Goal: Information Seeking & Learning: Find specific fact

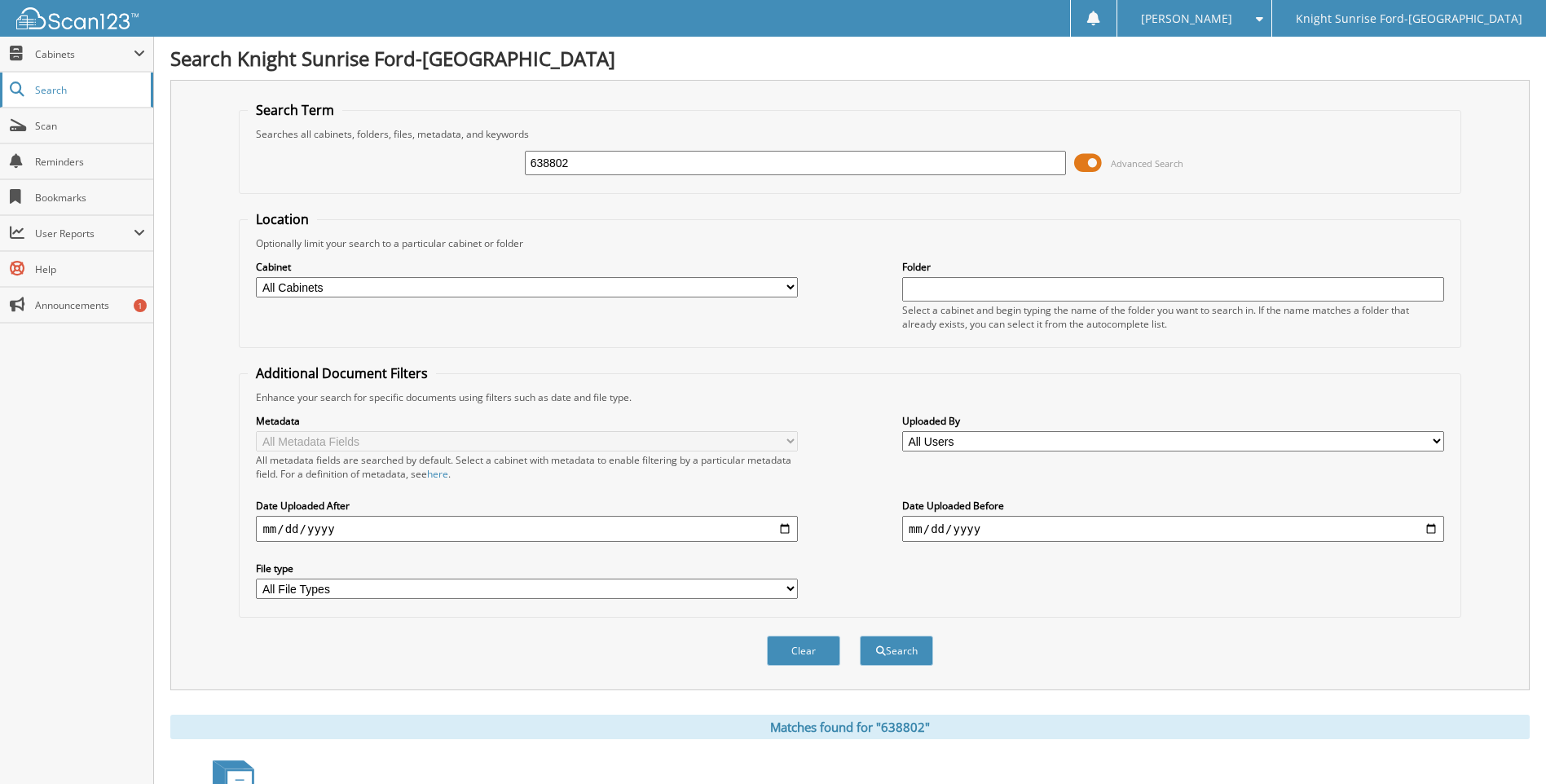
click at [52, 91] on span "Search" at bounding box center [88, 90] width 107 height 14
drag, startPoint x: 640, startPoint y: 170, endPoint x: 467, endPoint y: 156, distance: 173.6
click at [467, 156] on div "638802 Advanced Search" at bounding box center [849, 163] width 1203 height 44
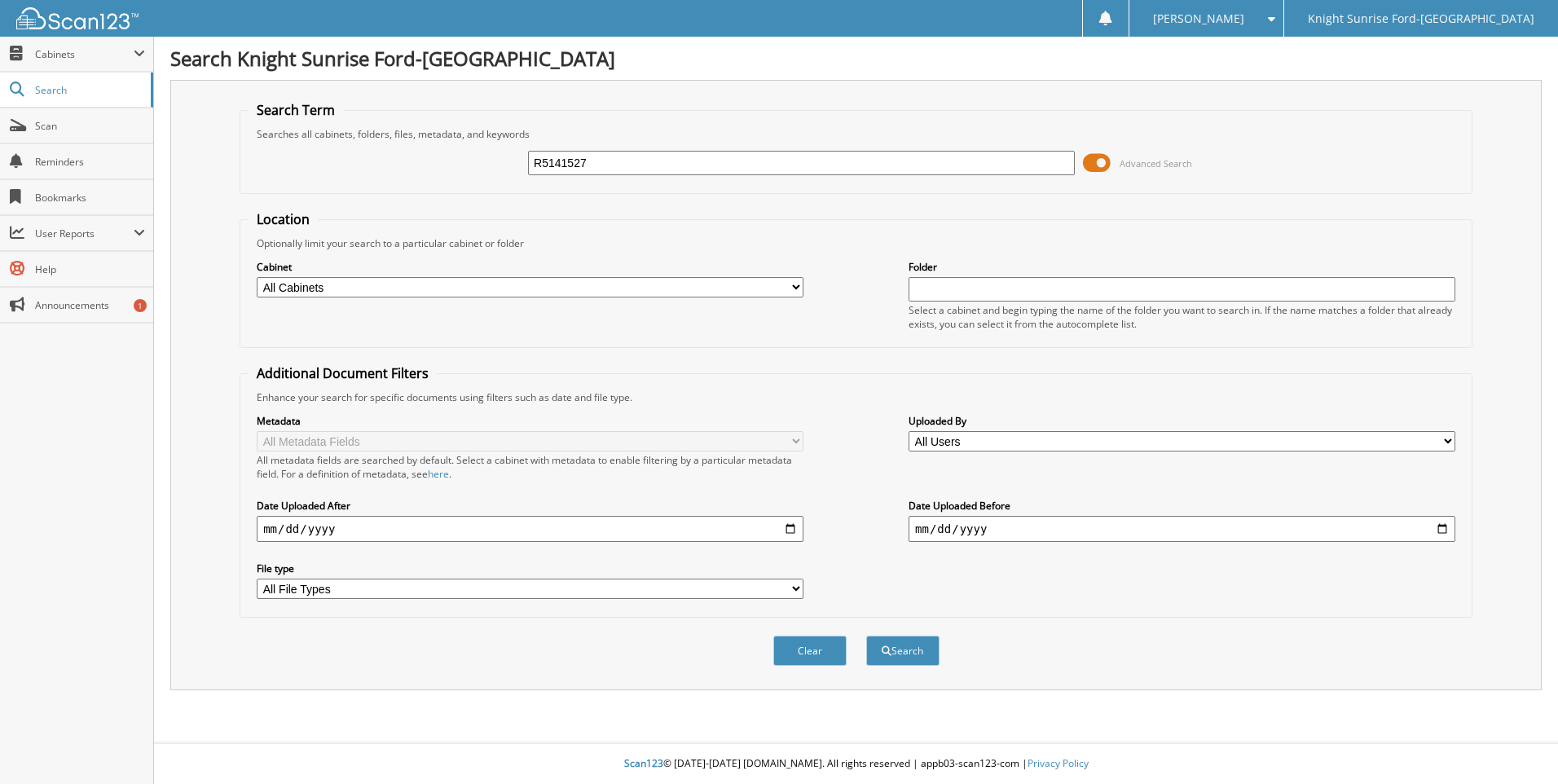
type input "R5141527"
click at [866, 636] on button "Search" at bounding box center [902, 651] width 74 height 30
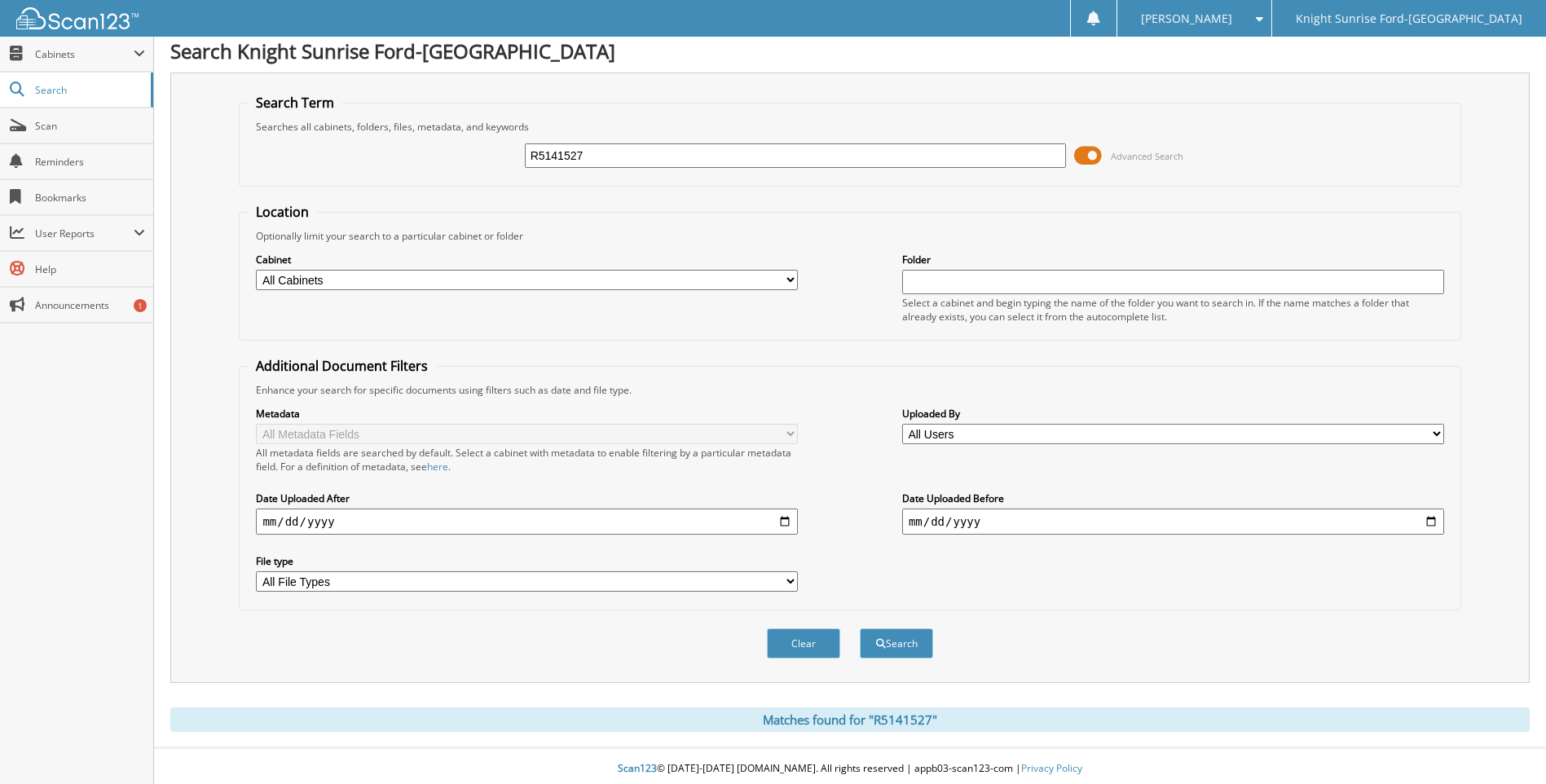
scroll to position [13, 0]
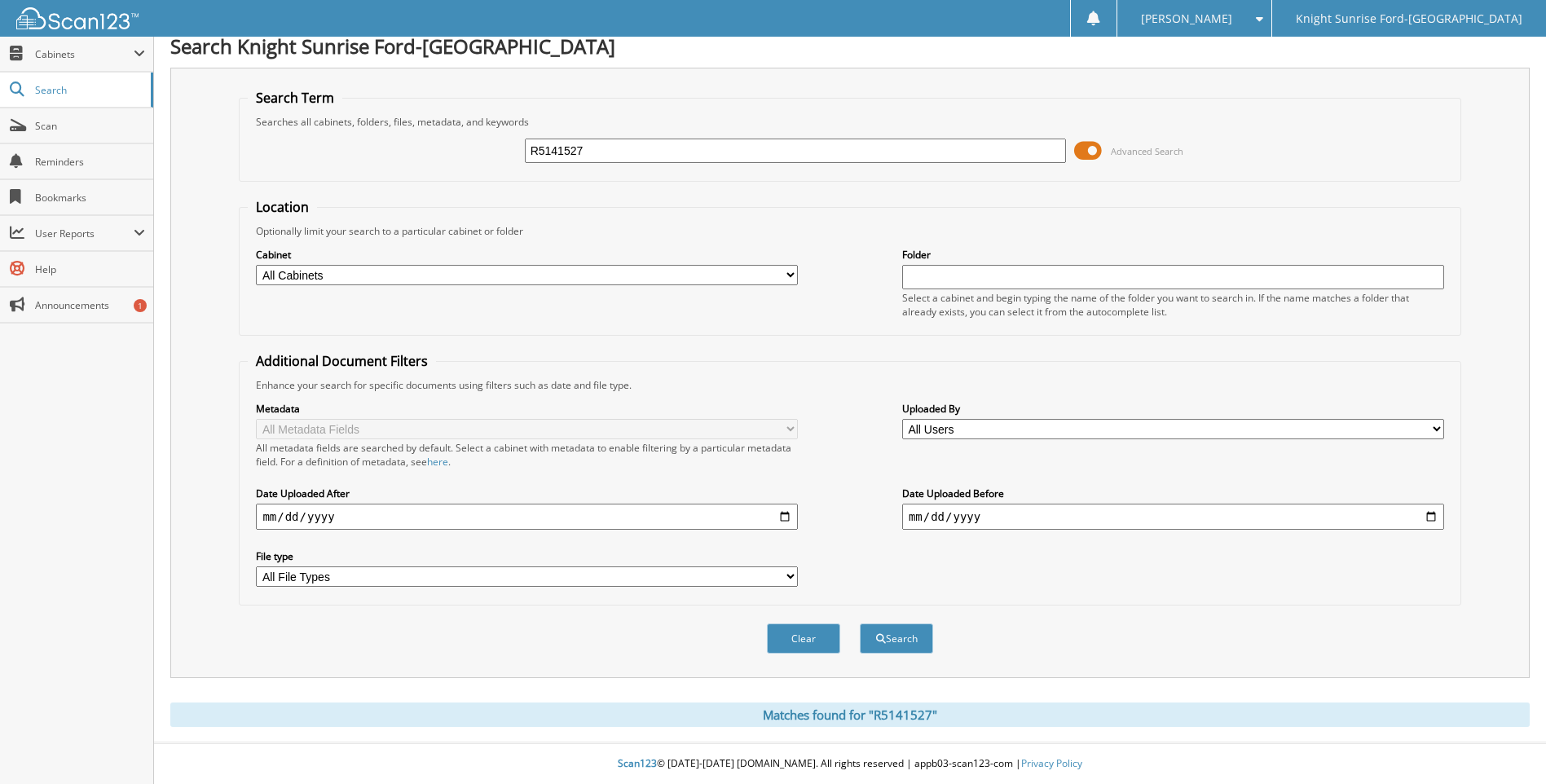
drag, startPoint x: 597, startPoint y: 144, endPoint x: 524, endPoint y: 140, distance: 73.1
click at [524, 140] on div "R5141527 Advanced Search" at bounding box center [849, 151] width 1203 height 44
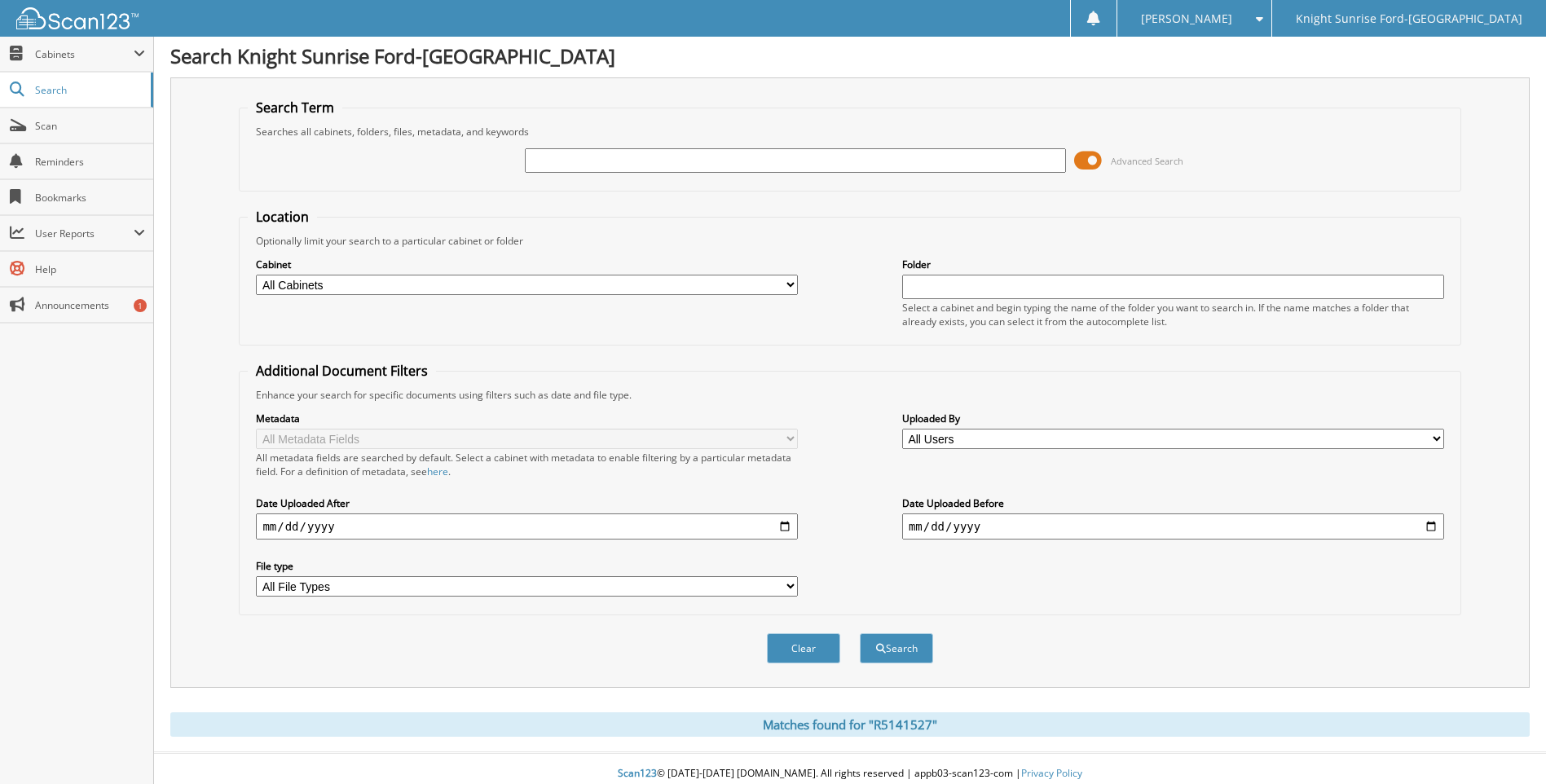
scroll to position [0, 0]
click at [616, 167] on input "text" at bounding box center [796, 162] width 542 height 25
type input "638904"
click at [860, 636] on button "Search" at bounding box center [896, 651] width 74 height 30
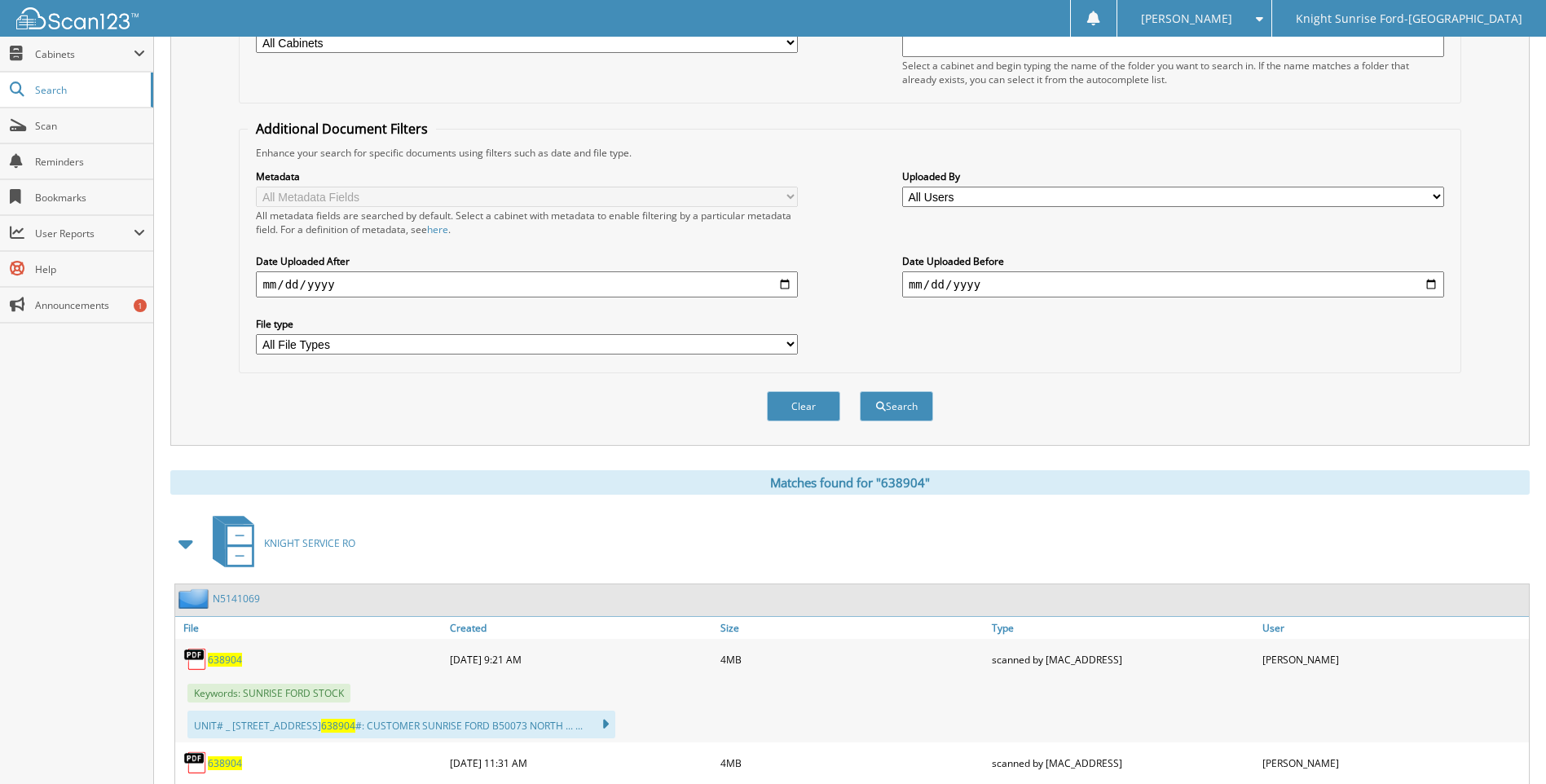
scroll to position [408, 0]
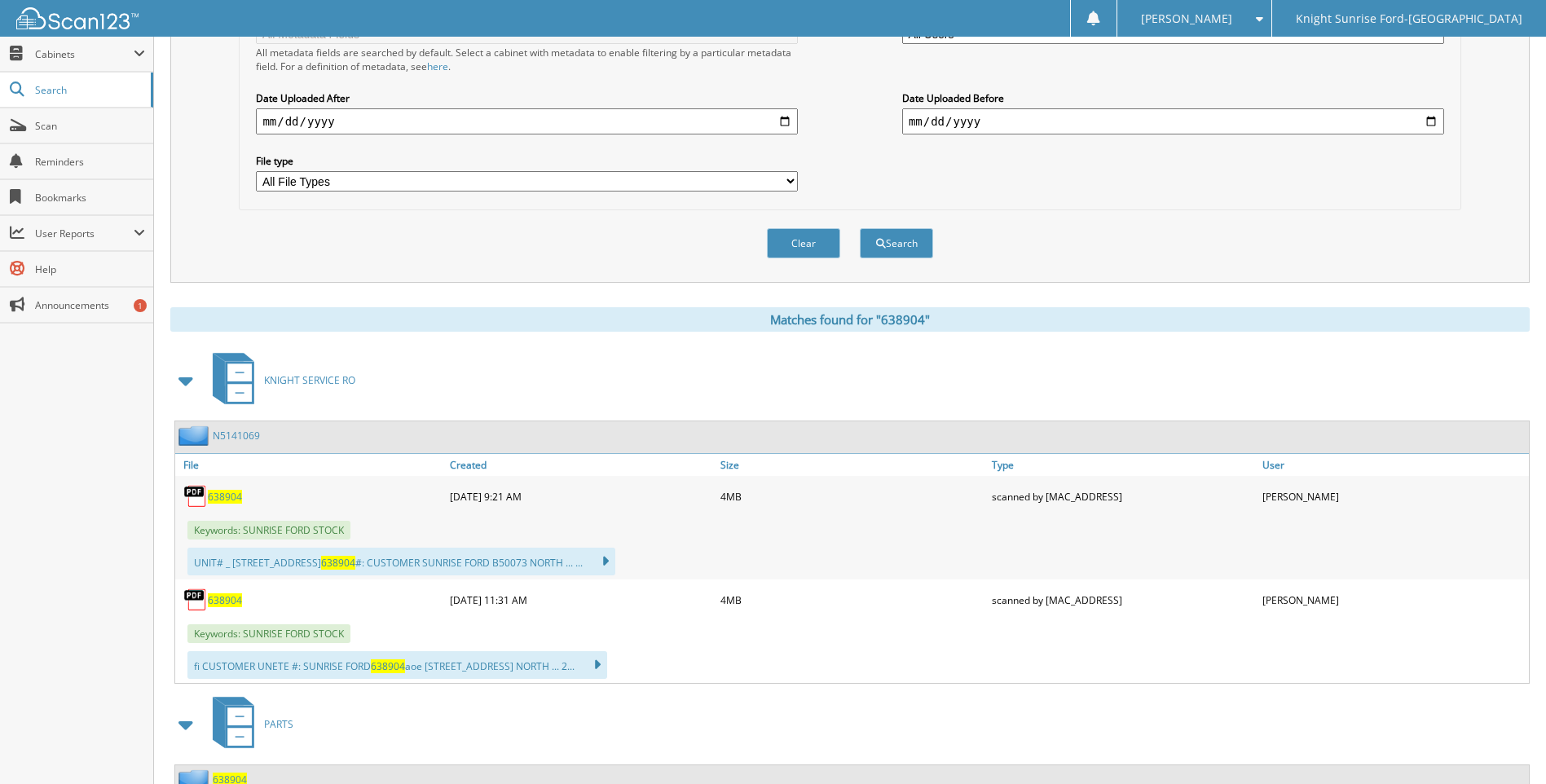
click at [224, 499] on span "638904" at bounding box center [225, 496] width 34 height 14
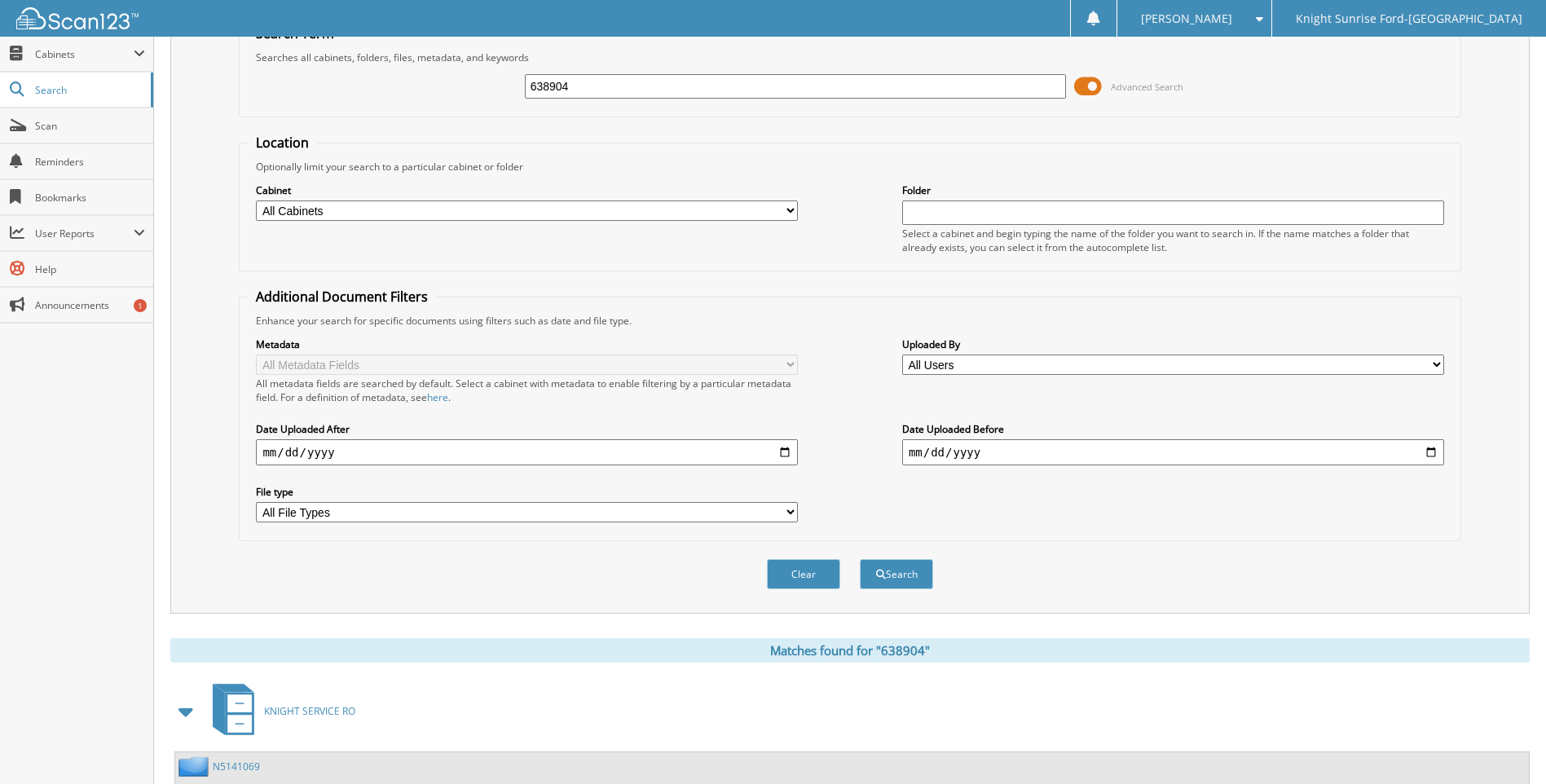
scroll to position [0, 0]
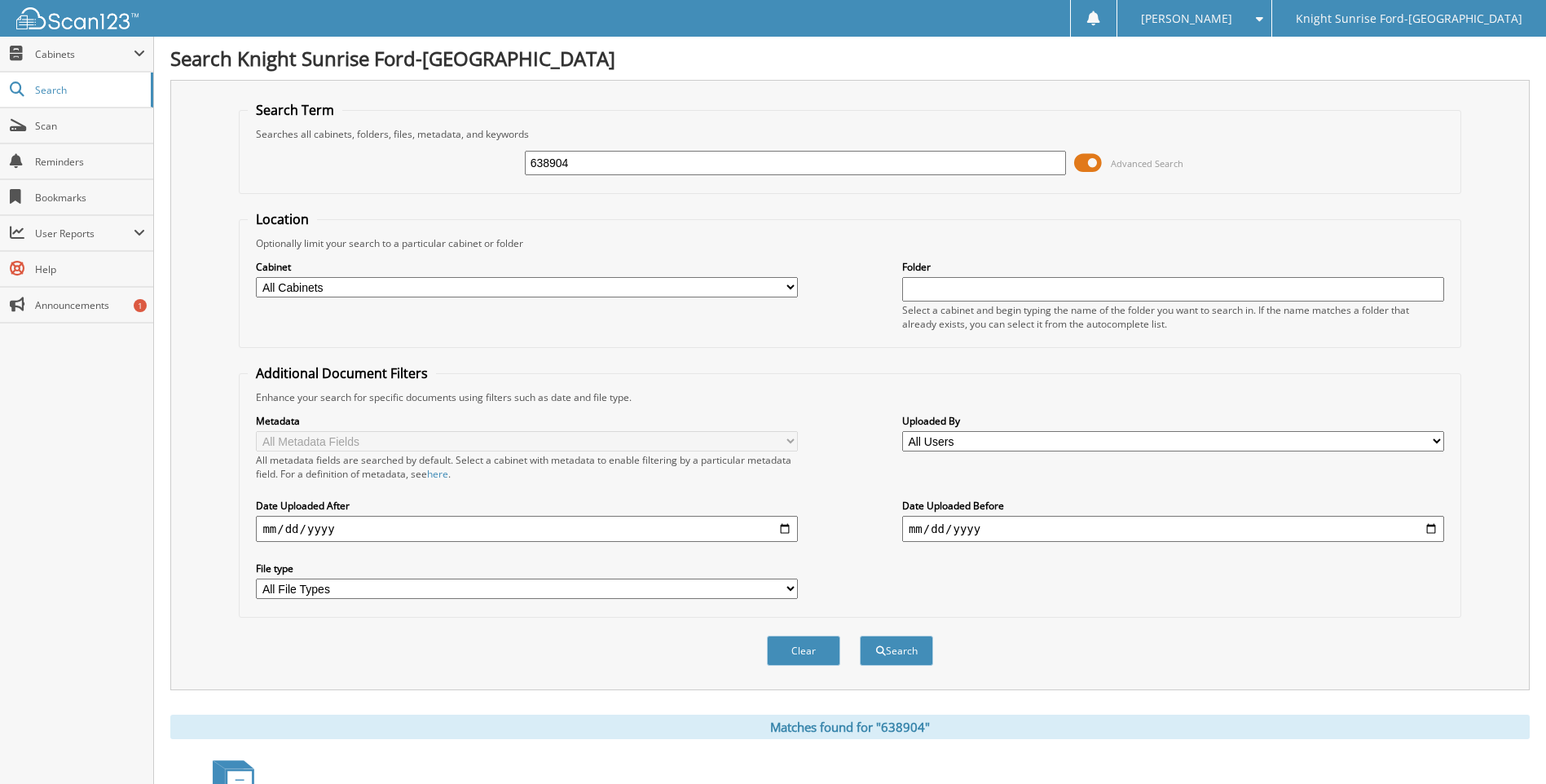
drag, startPoint x: 626, startPoint y: 158, endPoint x: 492, endPoint y: 162, distance: 134.1
click at [492, 162] on div "638904 Advanced Search" at bounding box center [849, 163] width 1203 height 44
type input "638977"
click at [860, 636] on button "Search" at bounding box center [896, 651] width 74 height 30
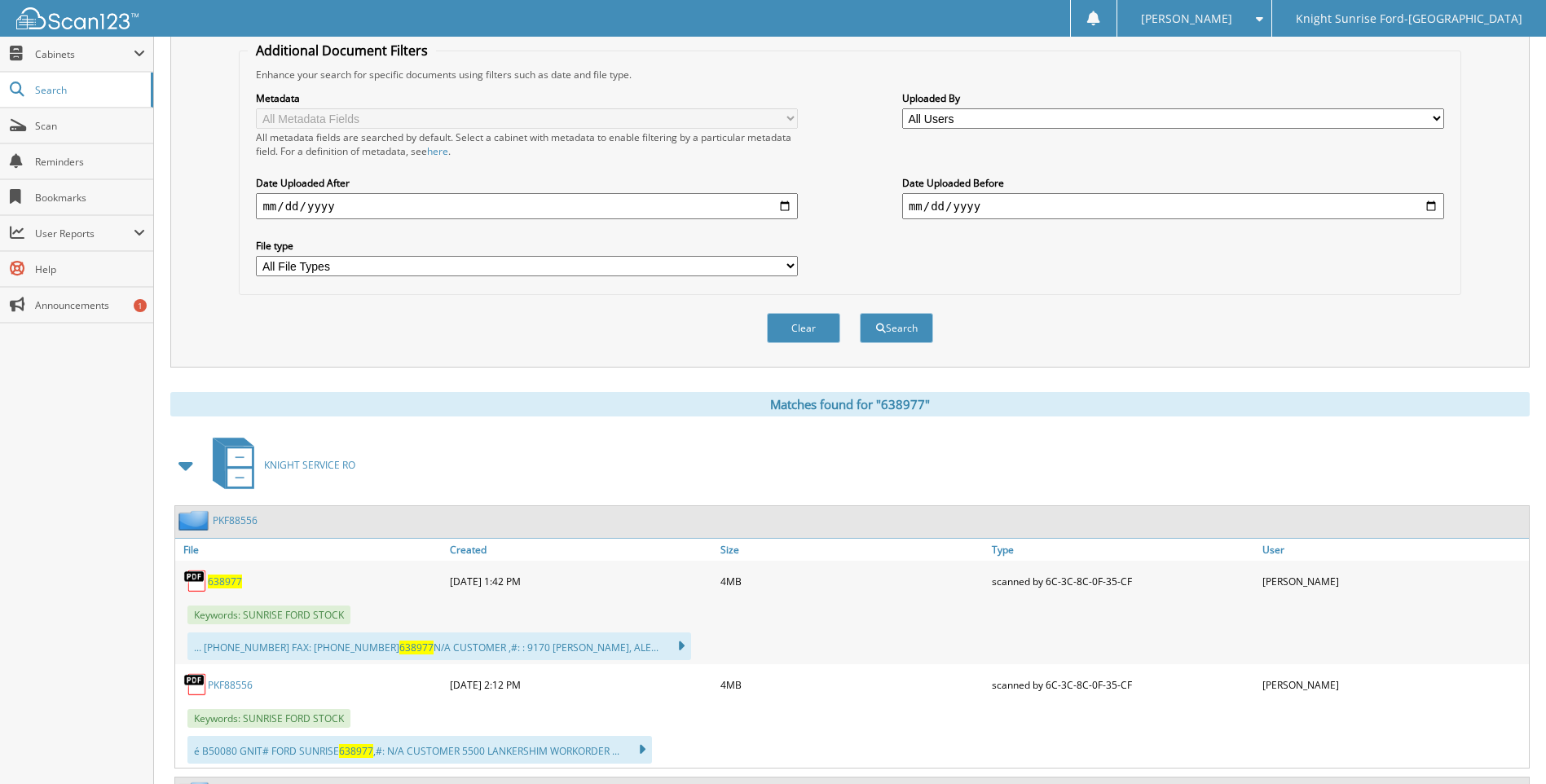
scroll to position [408, 0]
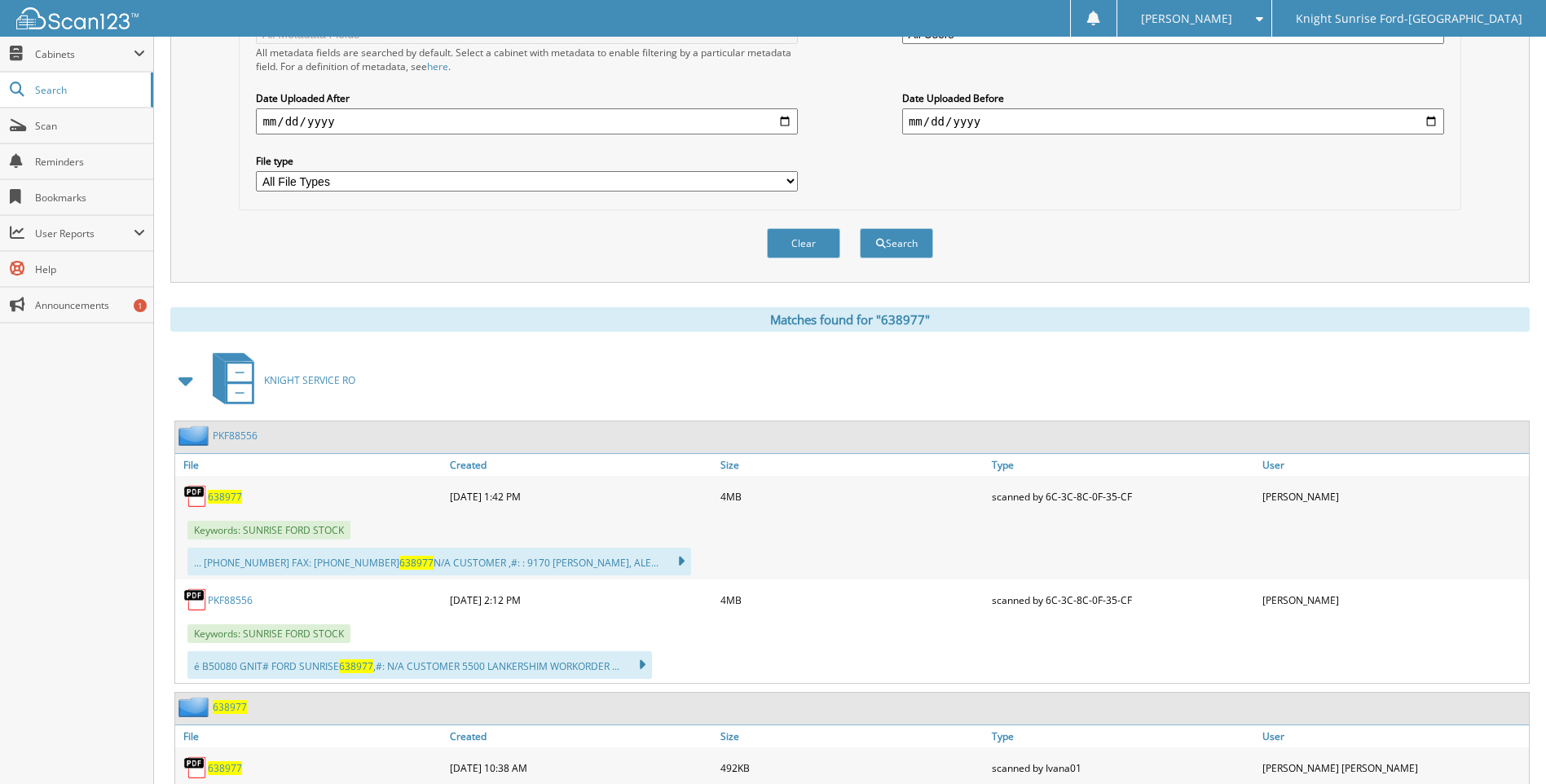
click at [237, 499] on span "638977" at bounding box center [225, 496] width 34 height 14
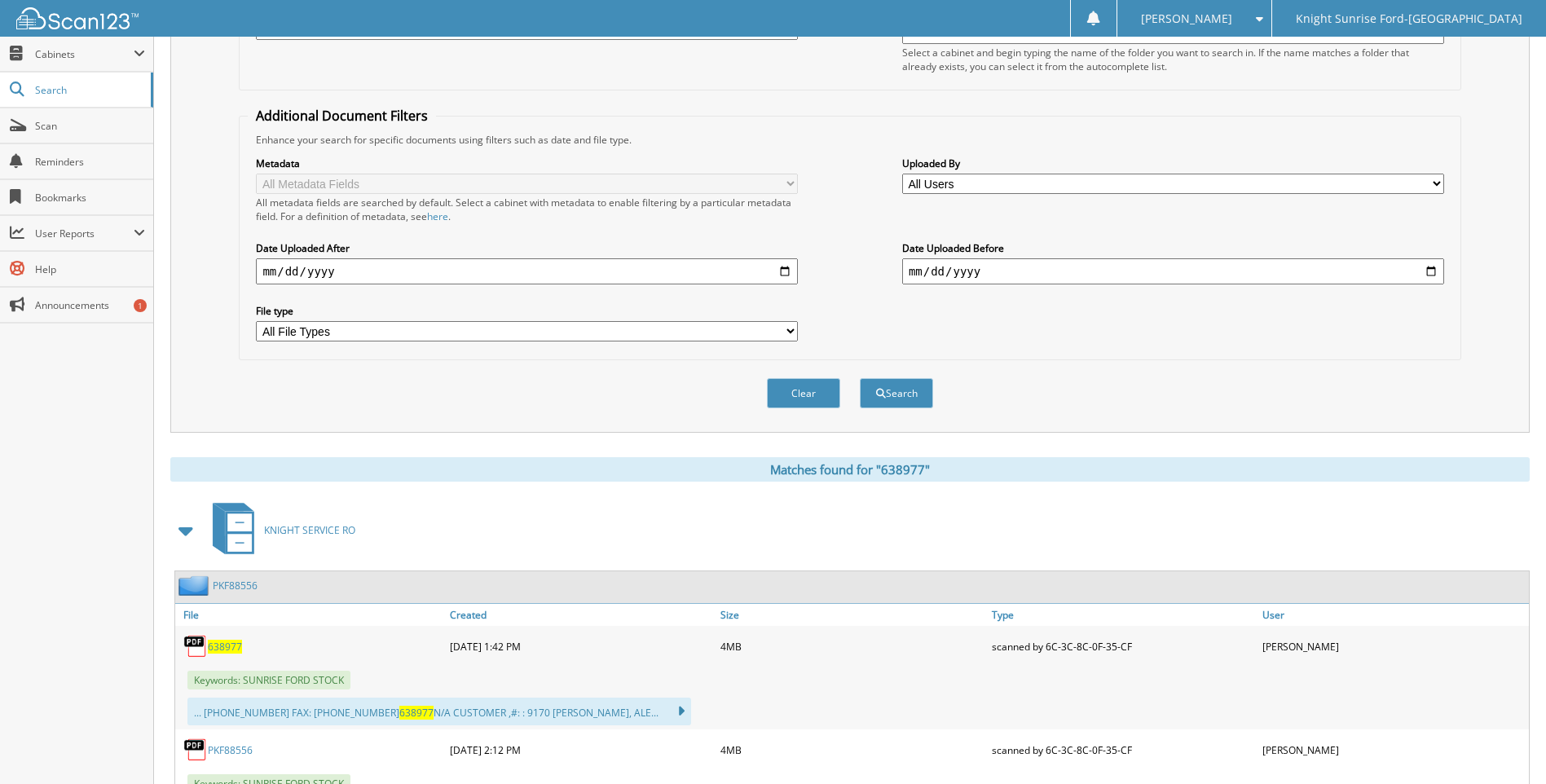
scroll to position [0, 0]
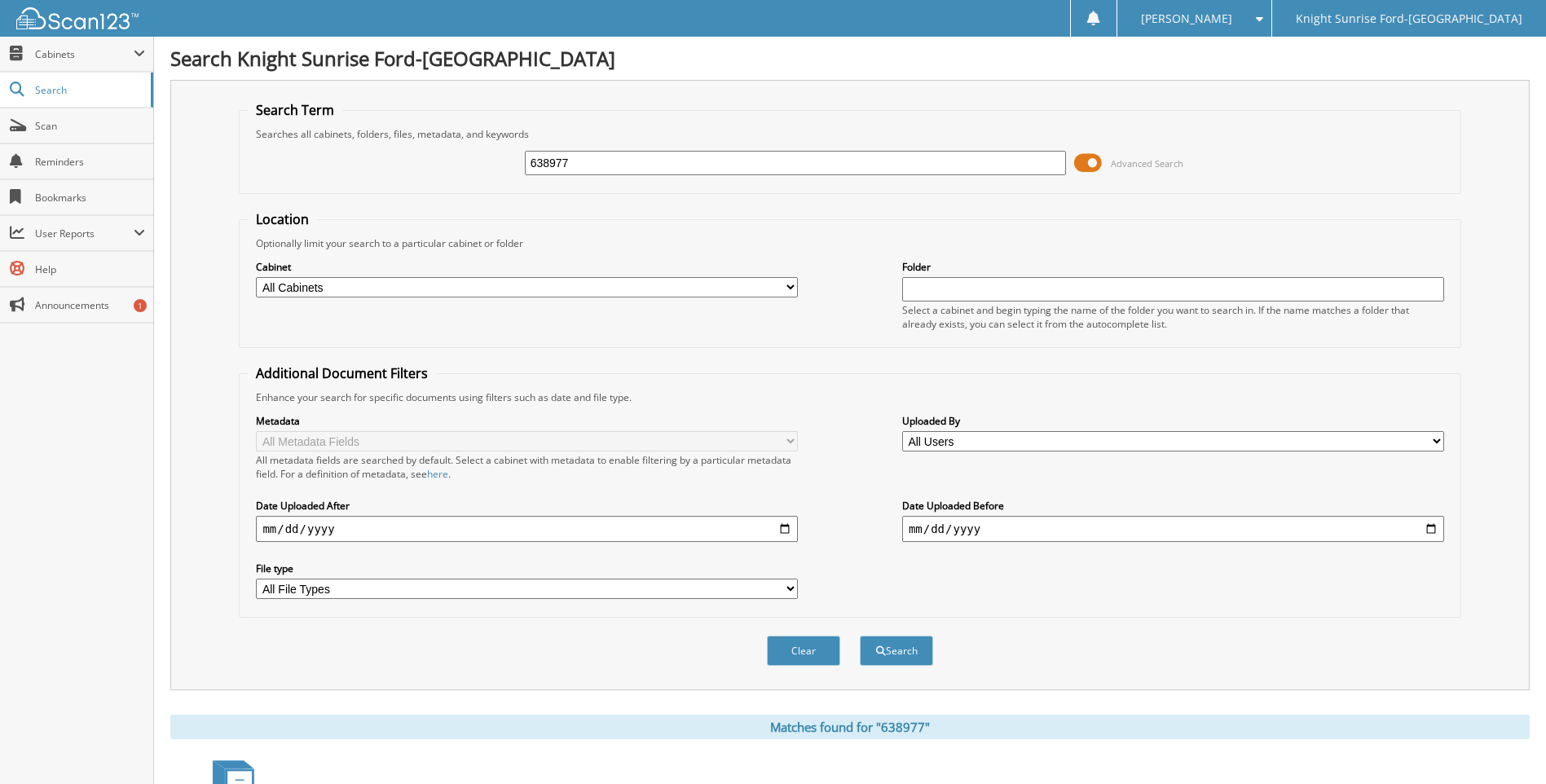
drag, startPoint x: 648, startPoint y: 142, endPoint x: 630, endPoint y: 145, distance: 18.2
click at [642, 143] on div "638977 Advanced Search" at bounding box center [849, 163] width 1203 height 44
drag, startPoint x: 625, startPoint y: 151, endPoint x: 519, endPoint y: 163, distance: 106.7
click at [525, 163] on input "638977" at bounding box center [796, 162] width 542 height 25
type input "639060"
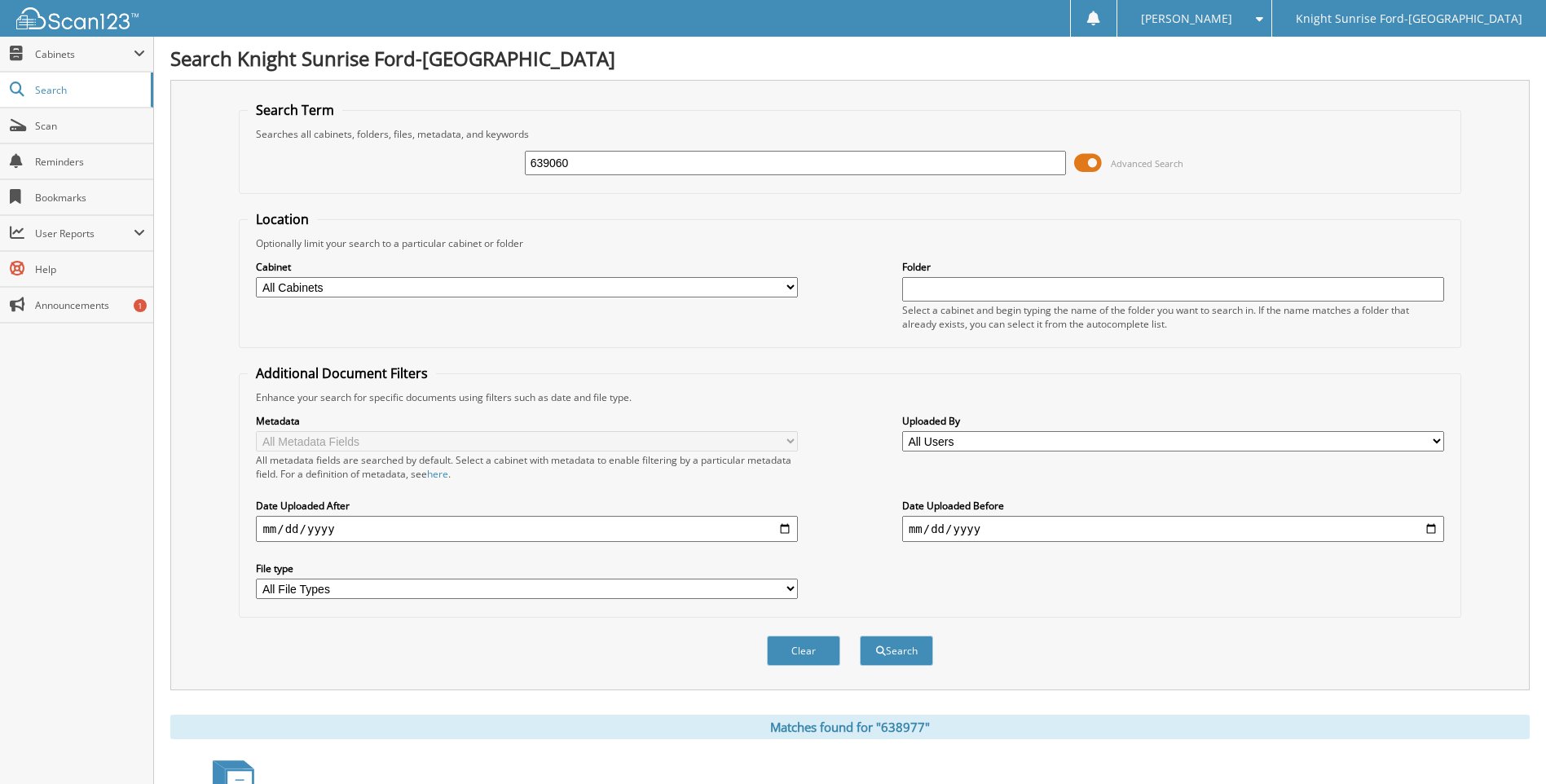
click at [860, 636] on button "Search" at bounding box center [896, 651] width 74 height 30
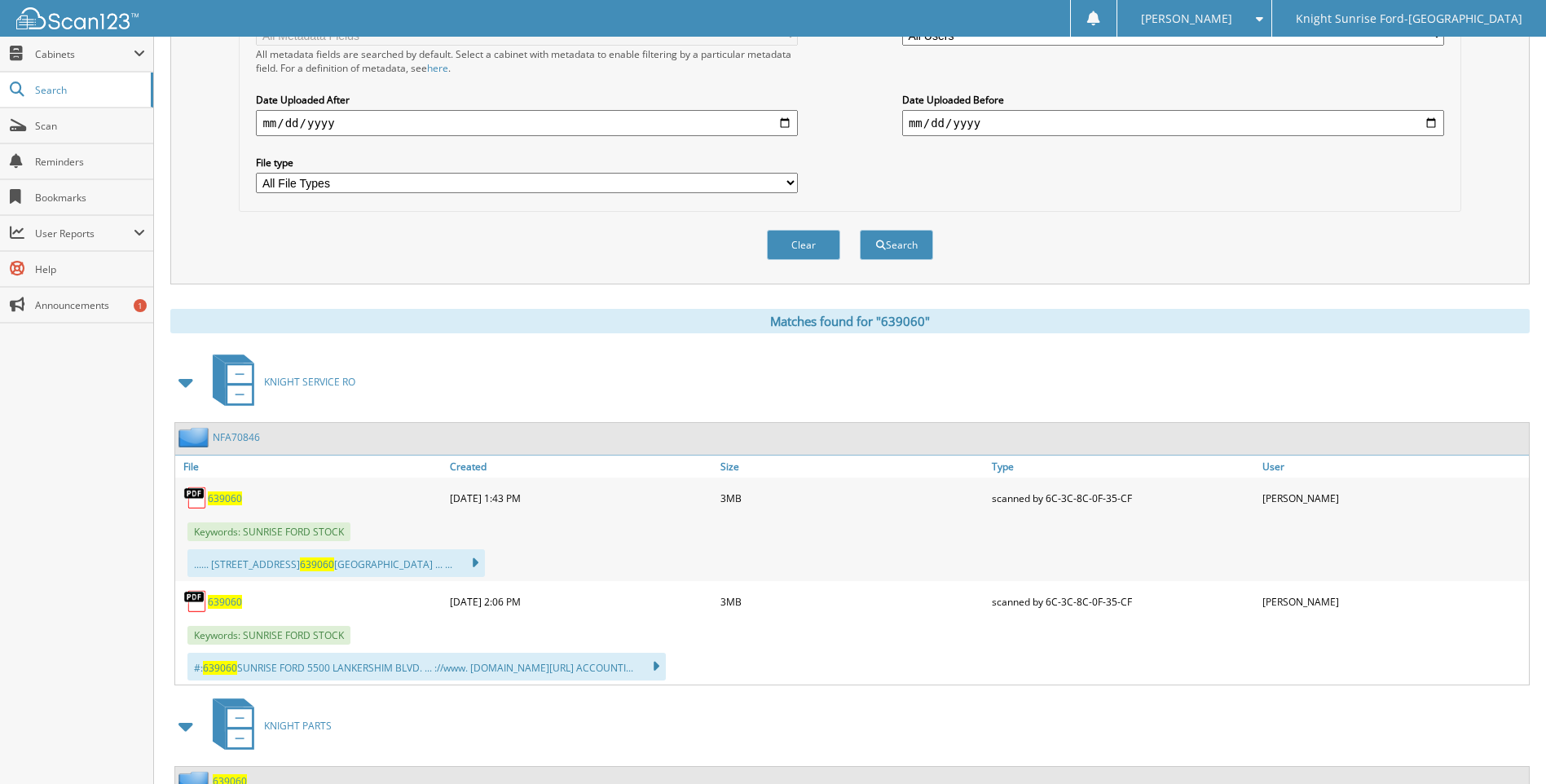
scroll to position [408, 0]
click at [229, 496] on span "639060" at bounding box center [225, 496] width 34 height 14
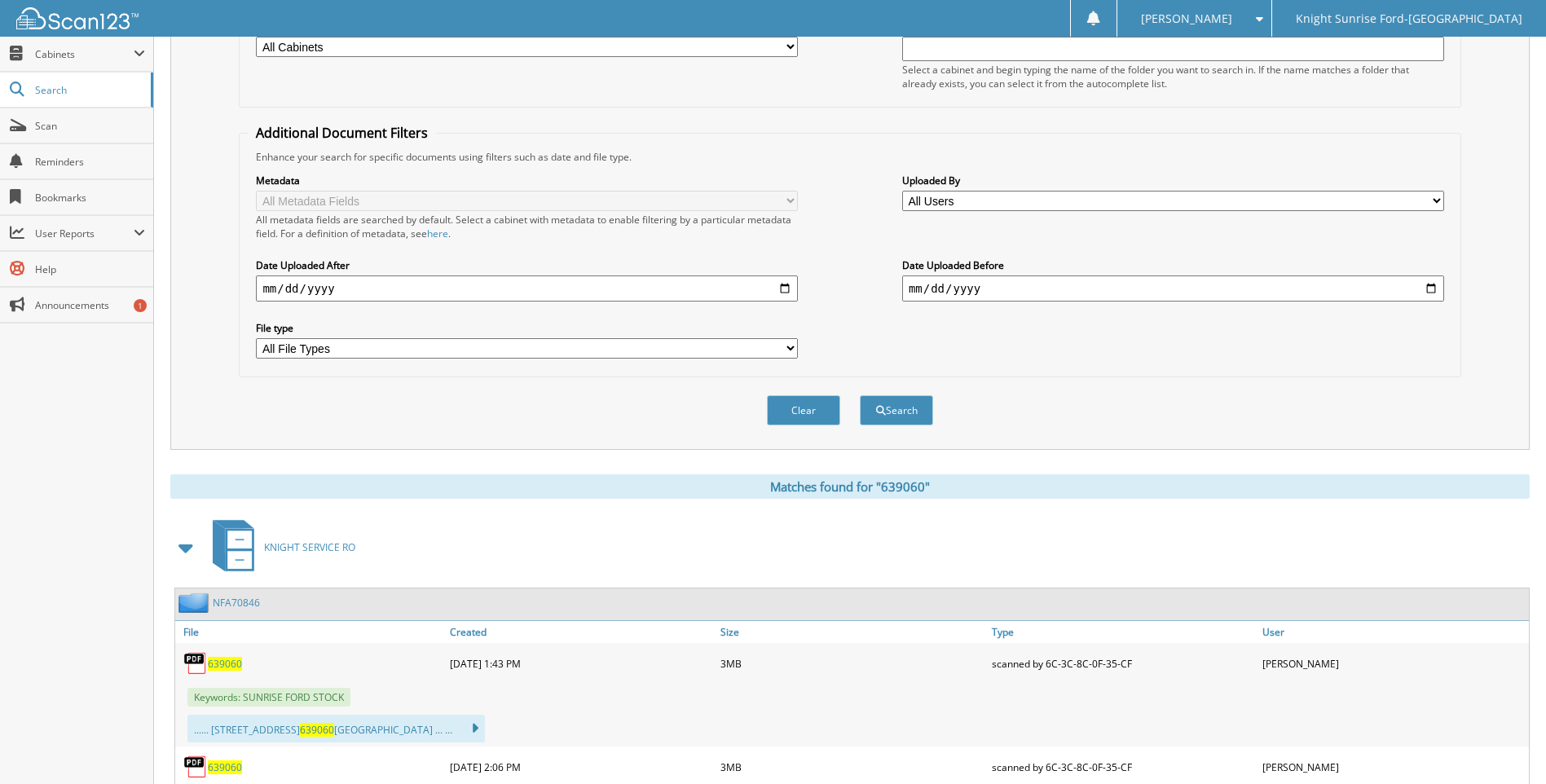
scroll to position [81, 0]
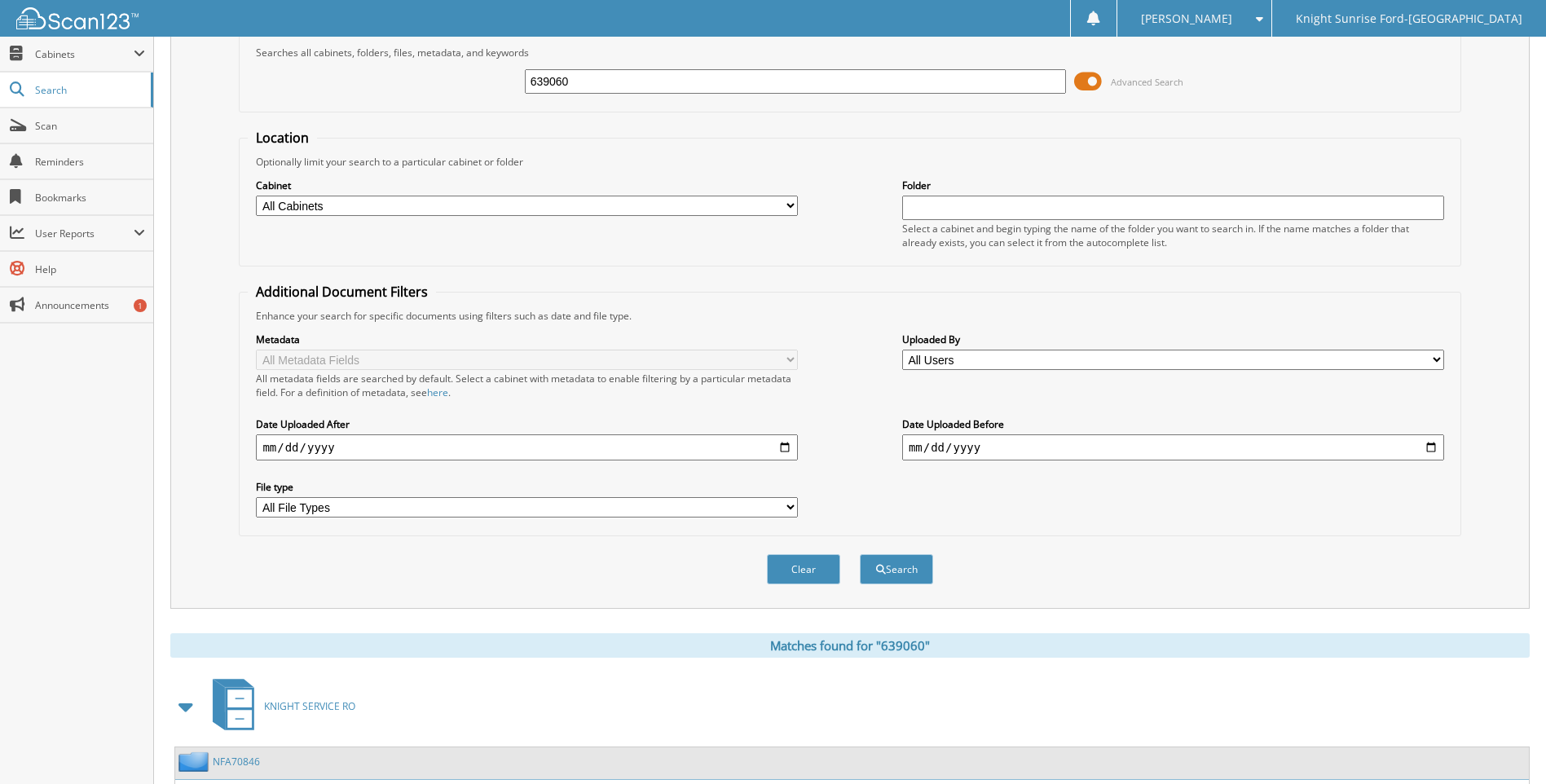
drag, startPoint x: 661, startPoint y: 85, endPoint x: 507, endPoint y: 93, distance: 154.2
click at [507, 93] on div "639060 Advanced Search" at bounding box center [849, 81] width 1203 height 44
type input "639062"
click at [860, 554] on button "Search" at bounding box center [896, 569] width 74 height 30
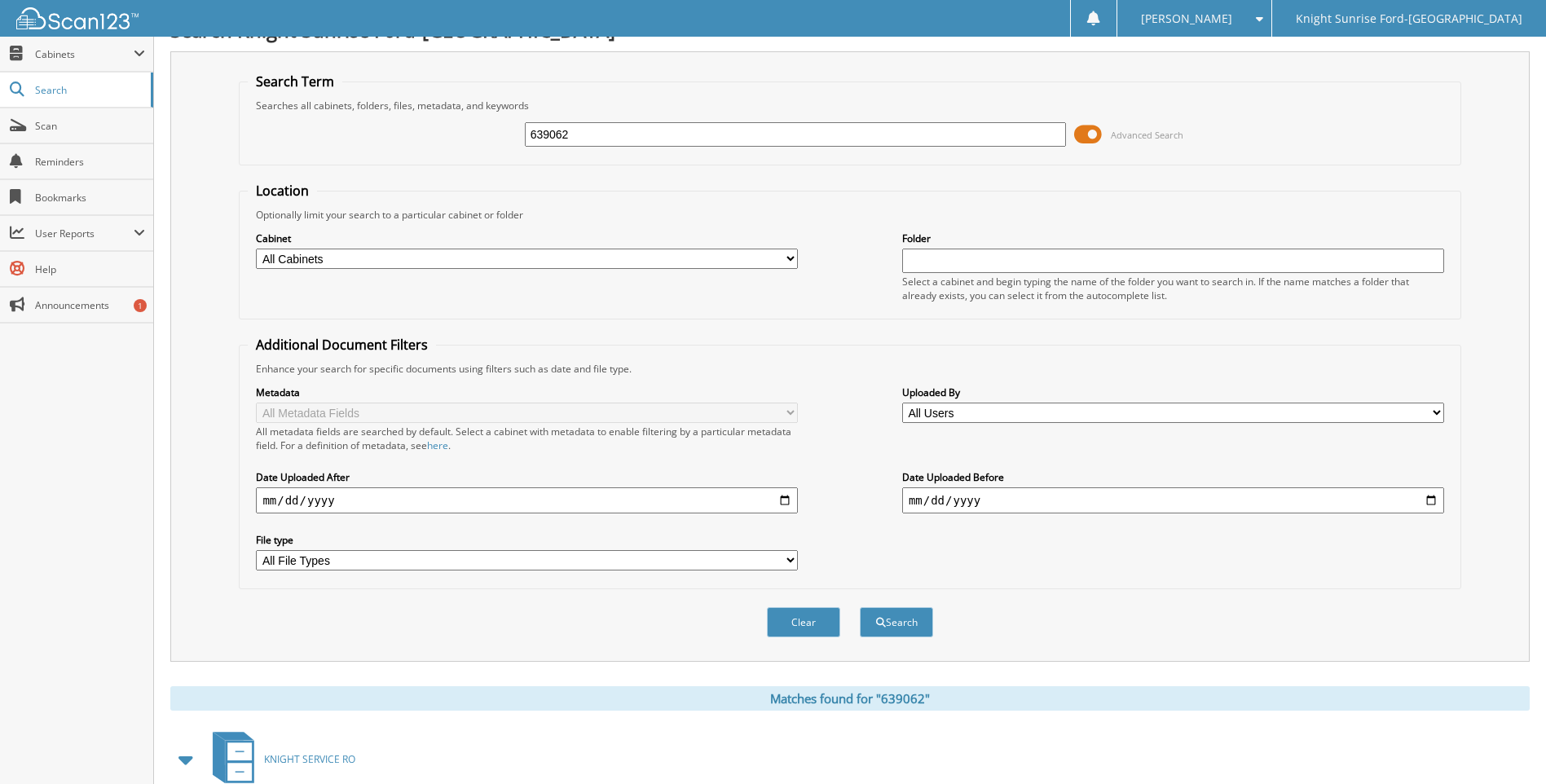
scroll to position [408, 0]
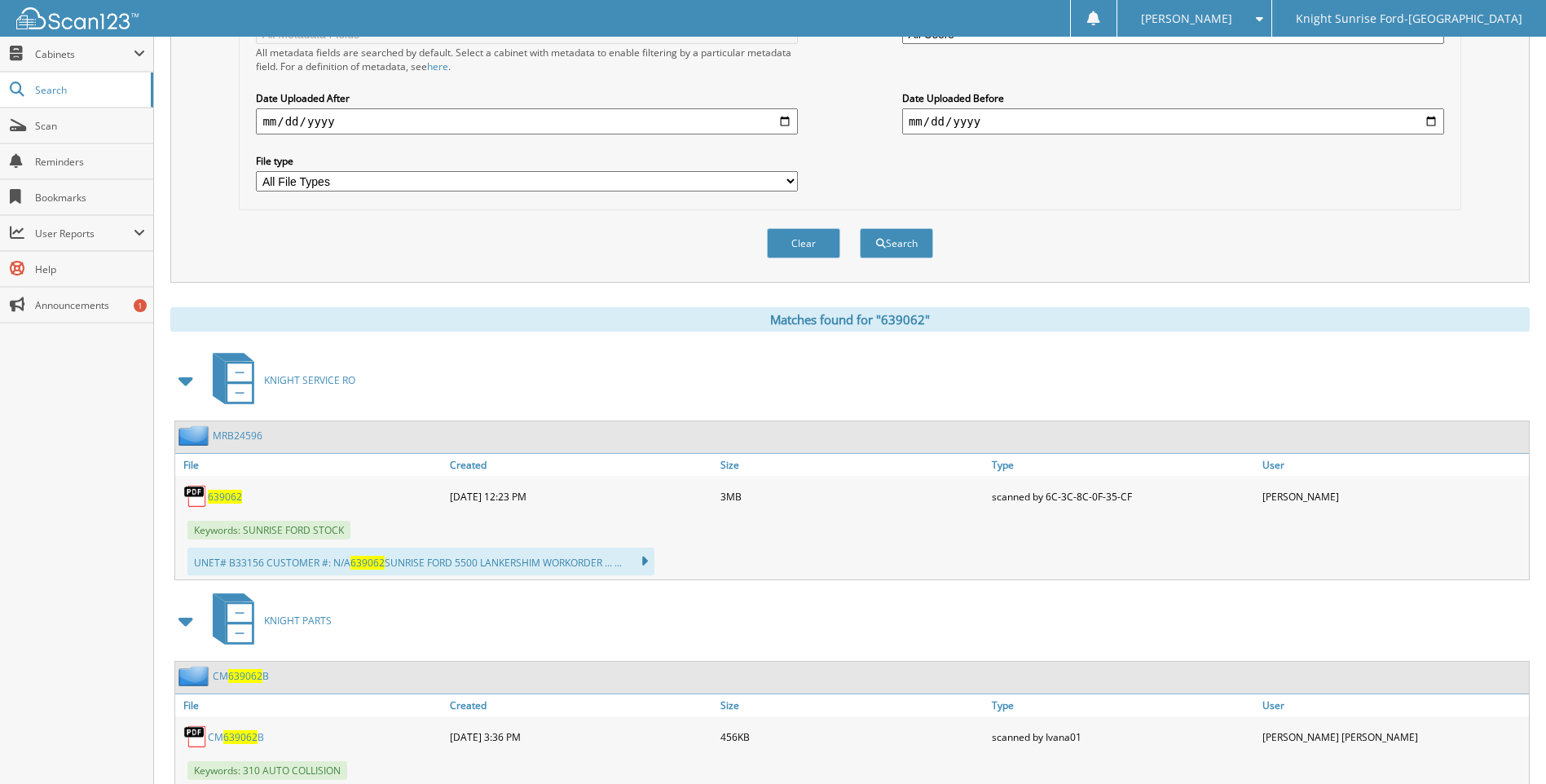
click at [244, 495] on div "639062" at bounding box center [310, 496] width 271 height 33
click at [237, 496] on span "639062" at bounding box center [225, 496] width 34 height 14
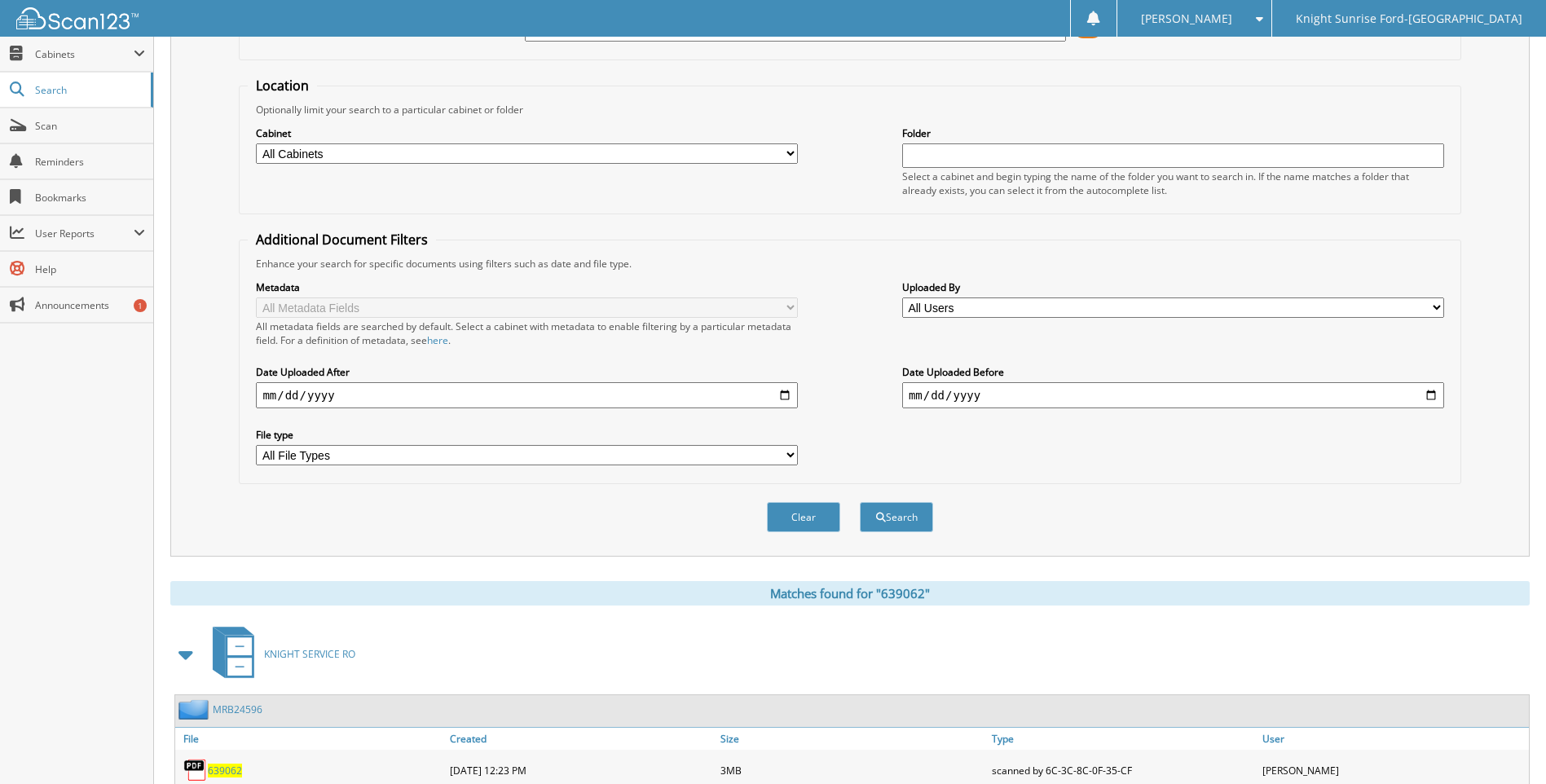
scroll to position [0, 0]
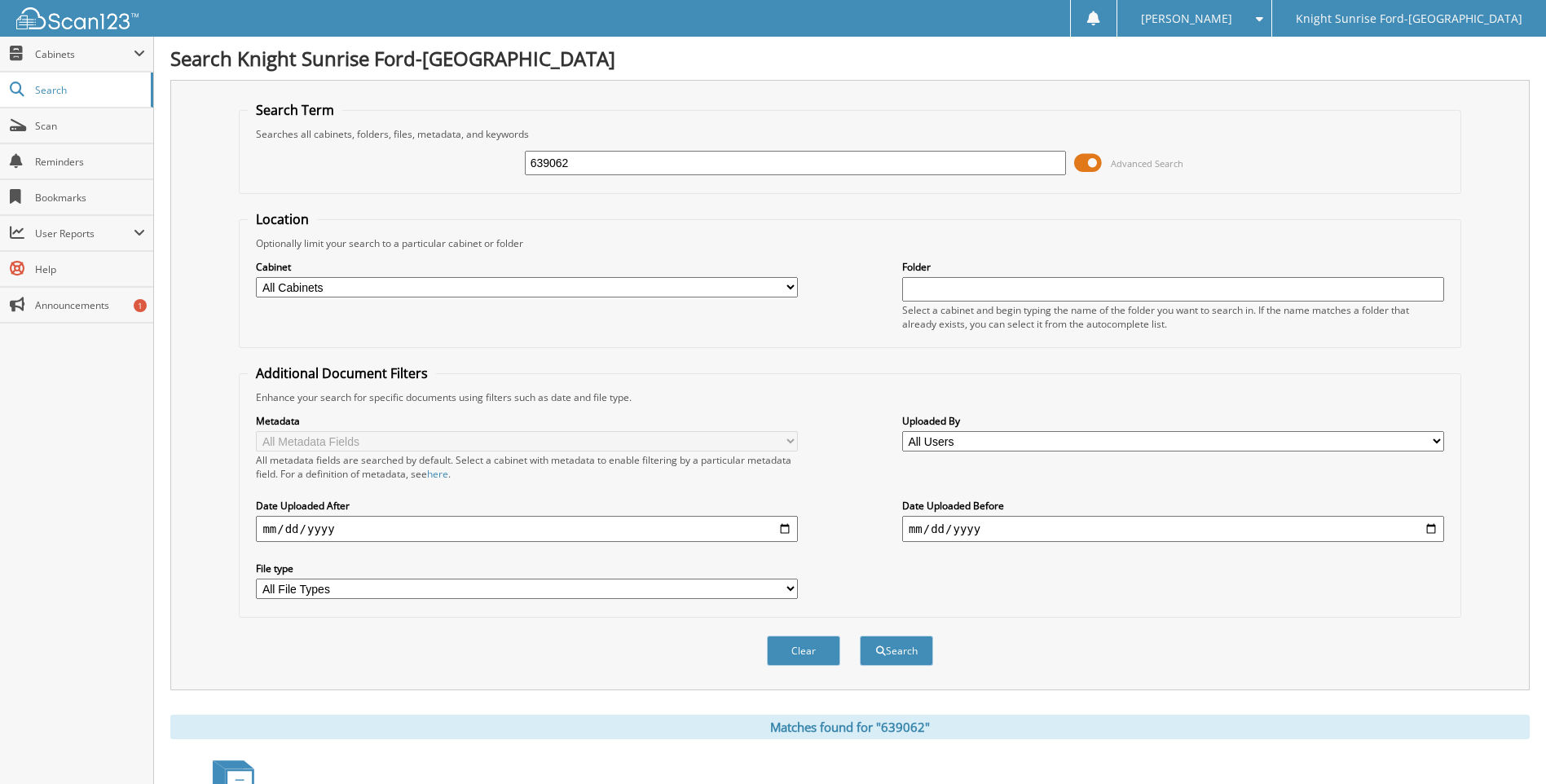
drag, startPoint x: 652, startPoint y: 171, endPoint x: 456, endPoint y: 151, distance: 197.0
click at [456, 151] on div "639062 Advanced Search" at bounding box center [849, 163] width 1203 height 44
type input "641266"
click at [860, 636] on button "Search" at bounding box center [896, 651] width 74 height 30
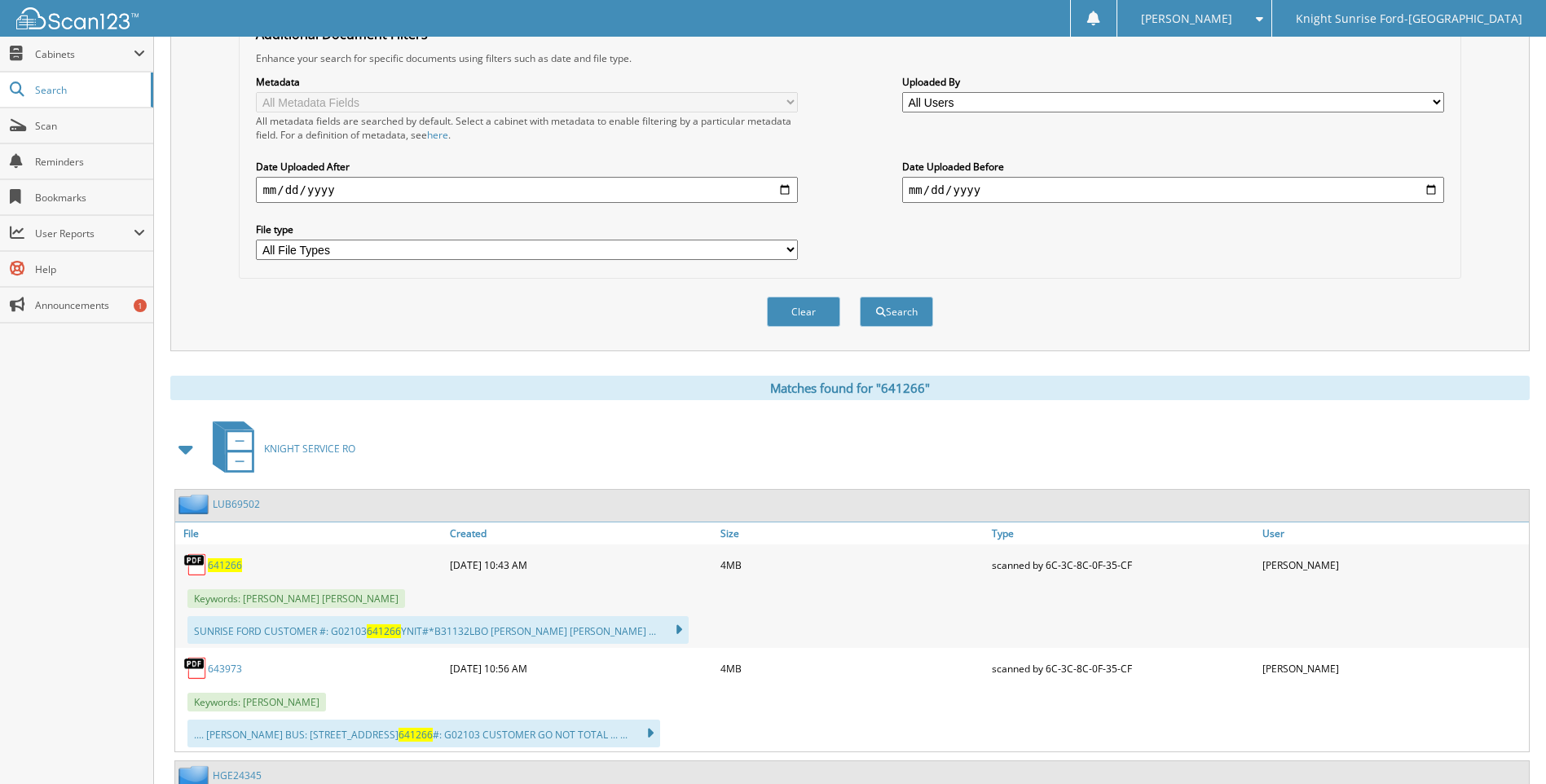
scroll to position [408, 0]
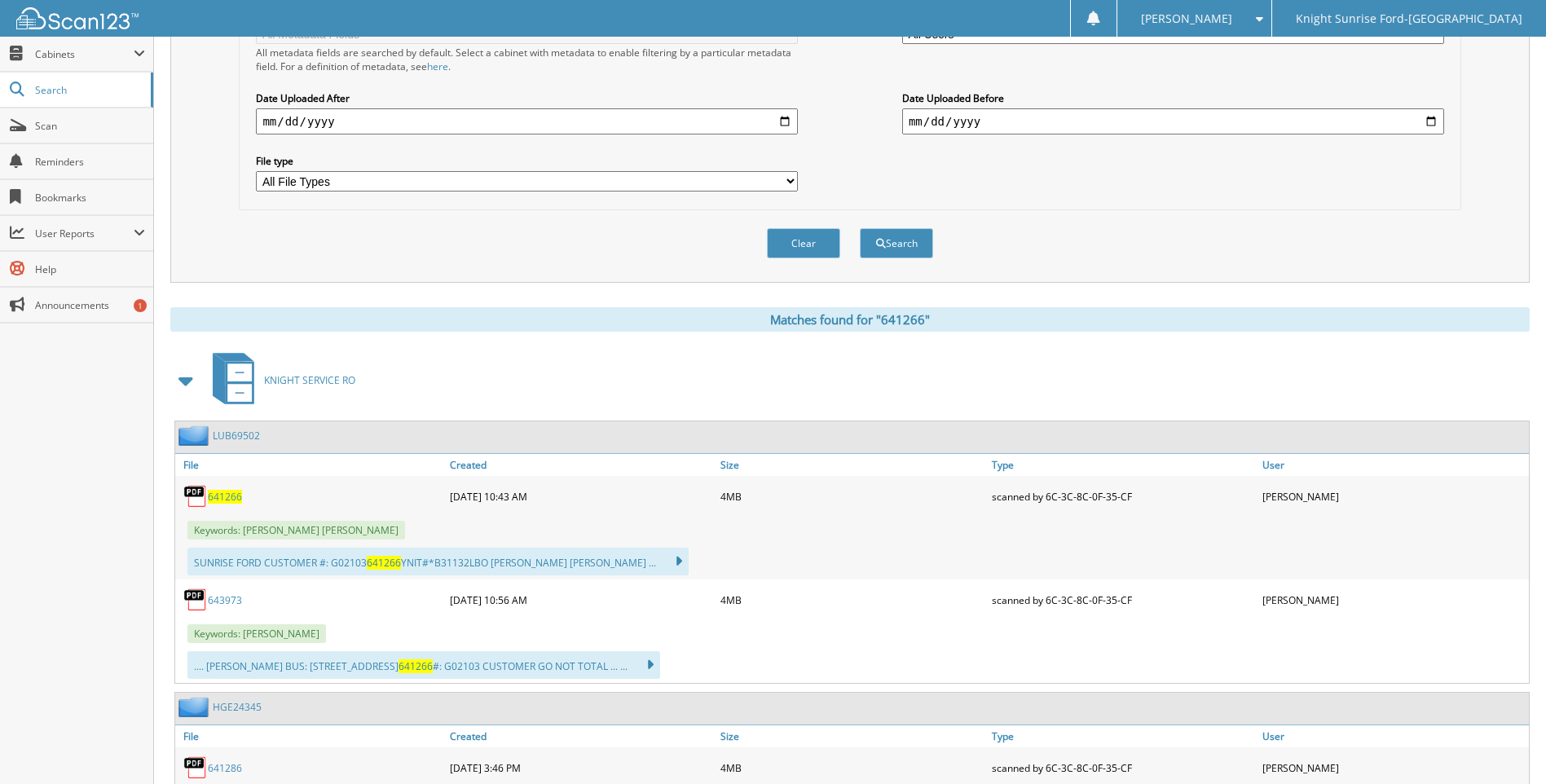
click at [213, 501] on span "641266" at bounding box center [225, 496] width 34 height 14
